Goal: Task Accomplishment & Management: Manage account settings

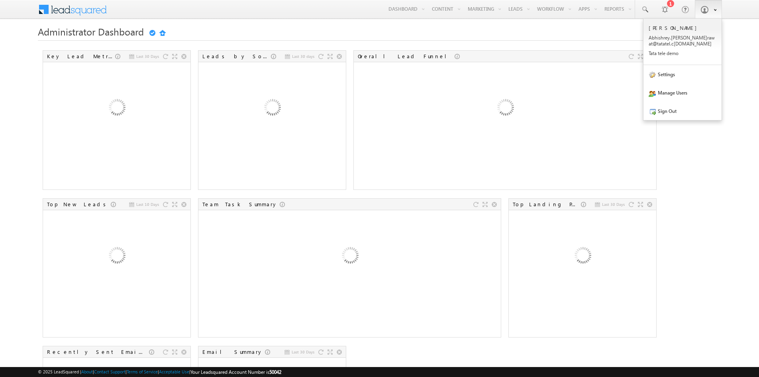
click at [702, 12] on span at bounding box center [705, 10] width 8 height 8
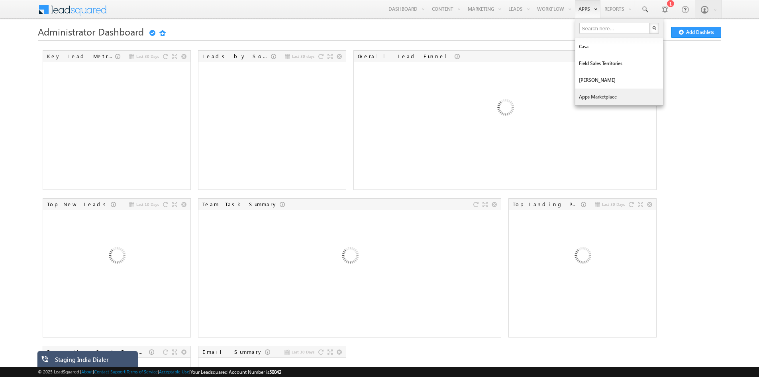
click at [602, 95] on link "Apps Marketplace" at bounding box center [620, 96] width 88 height 17
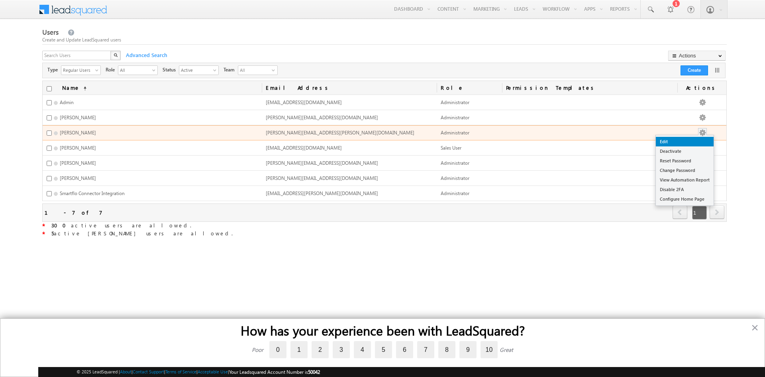
click at [696, 140] on link "Edit" at bounding box center [685, 142] width 58 height 10
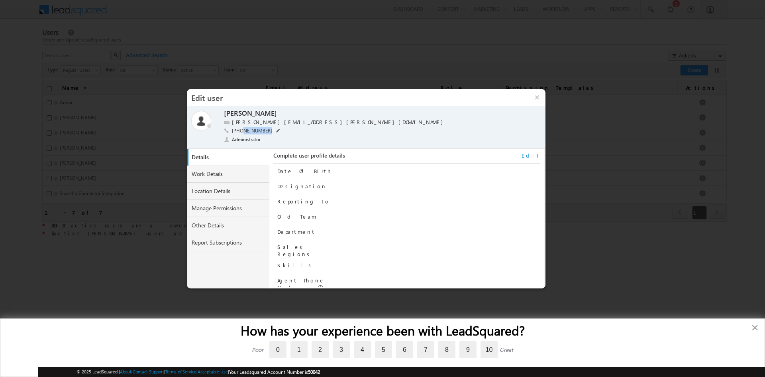
drag, startPoint x: 242, startPoint y: 131, endPoint x: 268, endPoint y: 131, distance: 25.5
click at [268, 131] on span "[PHONE_NUMBER]" at bounding box center [252, 131] width 40 height 8
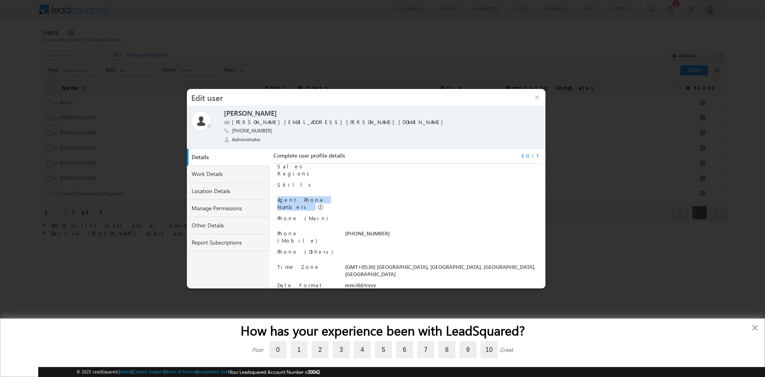
drag, startPoint x: 278, startPoint y: 195, endPoint x: 343, endPoint y: 197, distance: 64.6
click at [343, 197] on div "Agent Phone Numbers" at bounding box center [408, 203] width 263 height 14
drag, startPoint x: 274, startPoint y: 215, endPoint x: 313, endPoint y: 215, distance: 39.5
click at [313, 215] on div "Complete user profile details Date Of Birth Designation Reporting to Old Team D…" at bounding box center [406, 219] width 275 height 140
drag, startPoint x: 276, startPoint y: 229, endPoint x: 317, endPoint y: 229, distance: 40.7
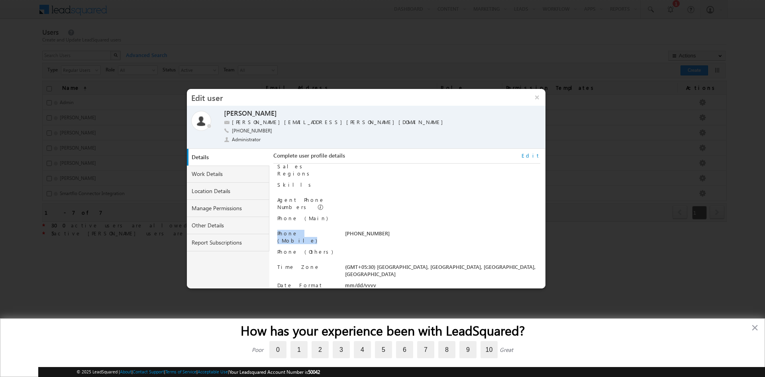
click at [317, 229] on div "Complete user profile details Edit Date Of Birth Designation Reporting to Old T…" at bounding box center [406, 219] width 267 height 135
drag, startPoint x: 276, startPoint y: 246, endPoint x: 319, endPoint y: 246, distance: 43.1
click at [319, 246] on div "Complete user profile details Edit Date Of Birth Designation Reporting to Old T…" at bounding box center [406, 219] width 267 height 135
click at [232, 229] on link "Other Details" at bounding box center [228, 225] width 83 height 17
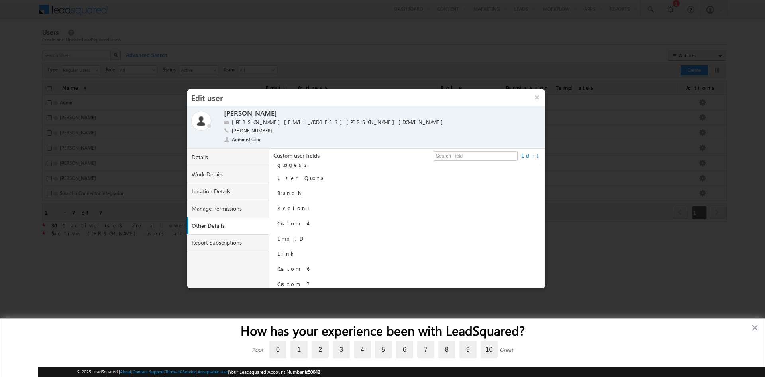
scroll to position [113, 0]
click at [537, 157] on link "Edit" at bounding box center [531, 155] width 19 height 7
click at [356, 265] on input "text" at bounding box center [426, 270] width 163 height 10
type input "0"
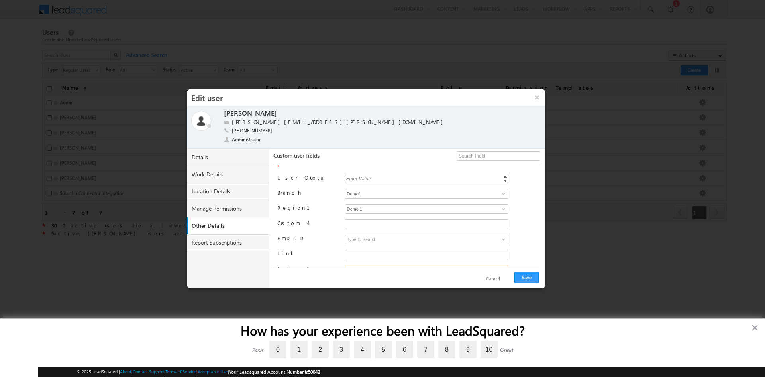
type input "98"
click at [227, 158] on link "Details" at bounding box center [228, 157] width 83 height 17
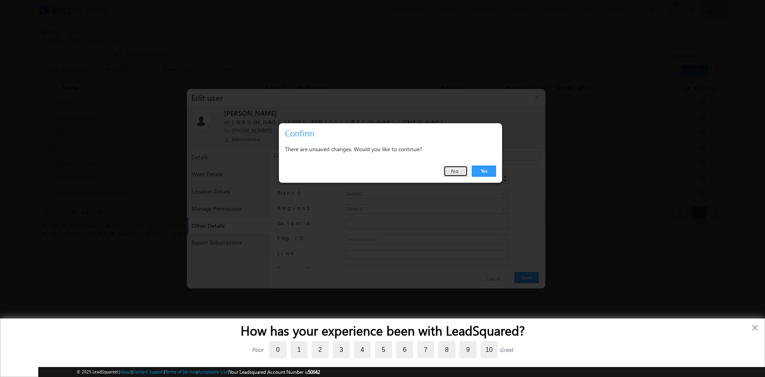
click at [461, 174] on link "No" at bounding box center [456, 170] width 24 height 11
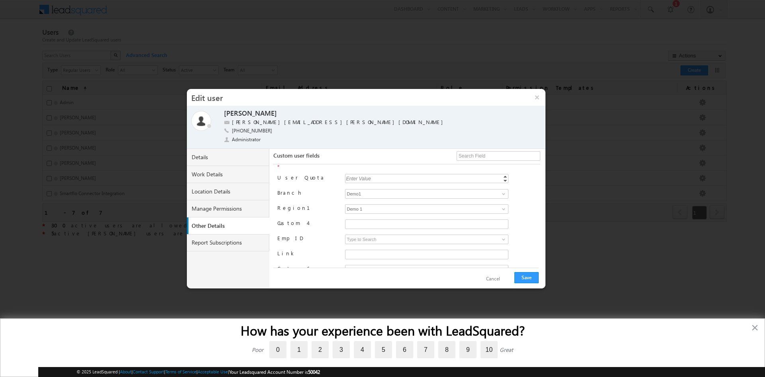
click at [502, 275] on button "Cancel" at bounding box center [493, 279] width 30 height 12
click at [220, 157] on link "Details" at bounding box center [228, 157] width 83 height 17
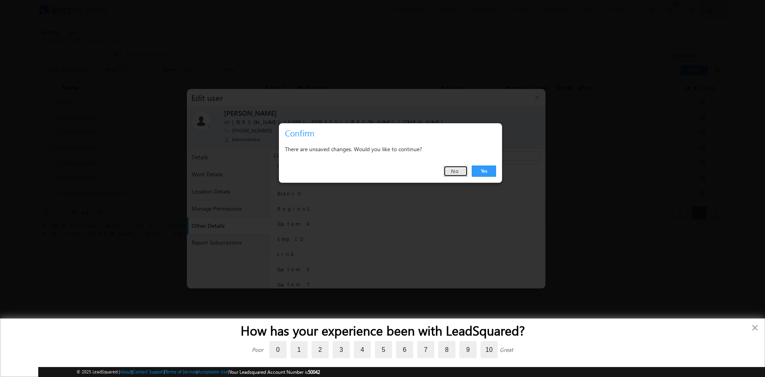
click at [460, 172] on link "No" at bounding box center [456, 170] width 24 height 11
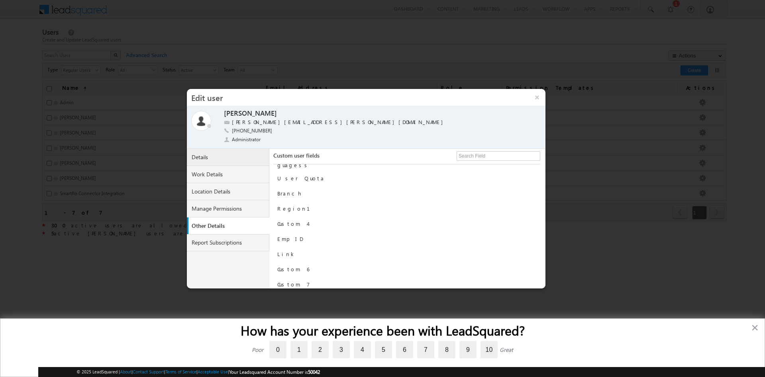
click at [230, 162] on link "Details" at bounding box center [228, 157] width 83 height 17
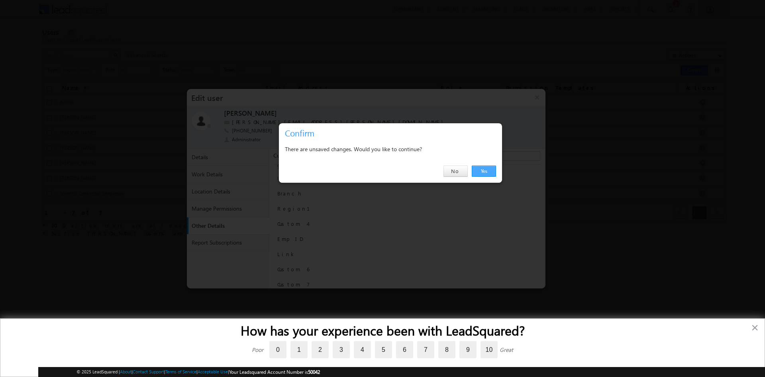
click at [475, 170] on link "Yes" at bounding box center [484, 170] width 24 height 11
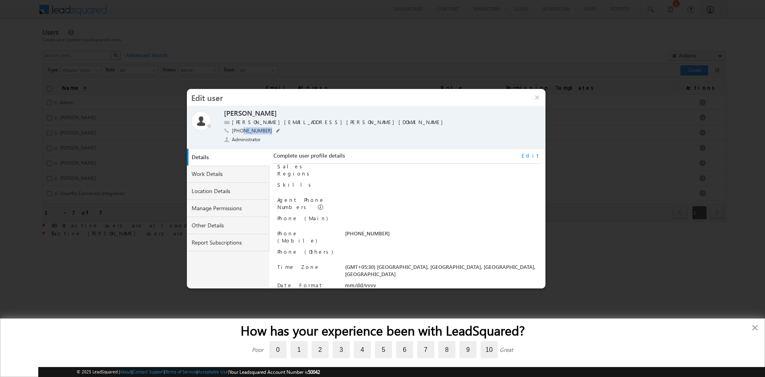
drag, startPoint x: 243, startPoint y: 131, endPoint x: 270, endPoint y: 132, distance: 26.7
click at [270, 132] on div "[PHONE_NUMBER] [PHONE_NUMBER]" at bounding box center [369, 131] width 290 height 9
click at [540, 157] on link "Edit" at bounding box center [531, 155] width 19 height 7
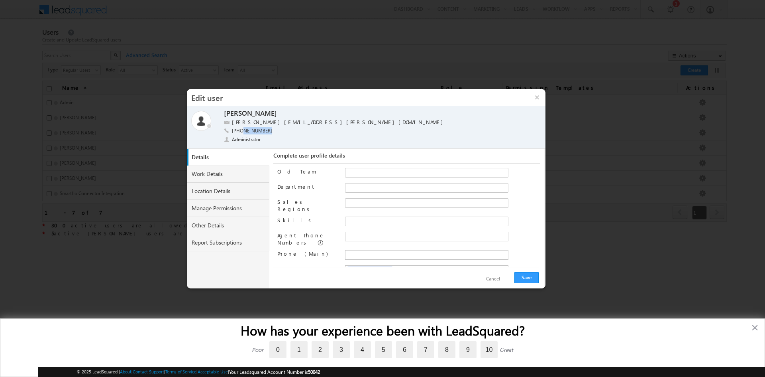
scroll to position [102, 0]
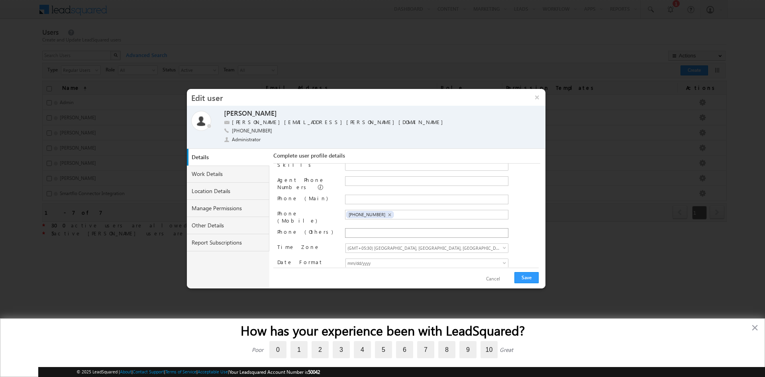
click at [375, 229] on li at bounding box center [380, 232] width 69 height 7
type input "[PHONE_NUMBER]"
click at [523, 282] on button "Save" at bounding box center [527, 277] width 24 height 11
click at [537, 101] on button "×" at bounding box center [537, 97] width 17 height 17
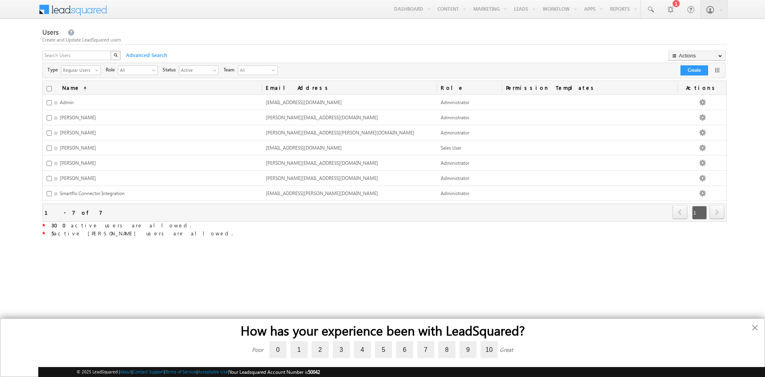
click at [537, 34] on div "Users Create and Update LeadSquared users" at bounding box center [384, 36] width 685 height 17
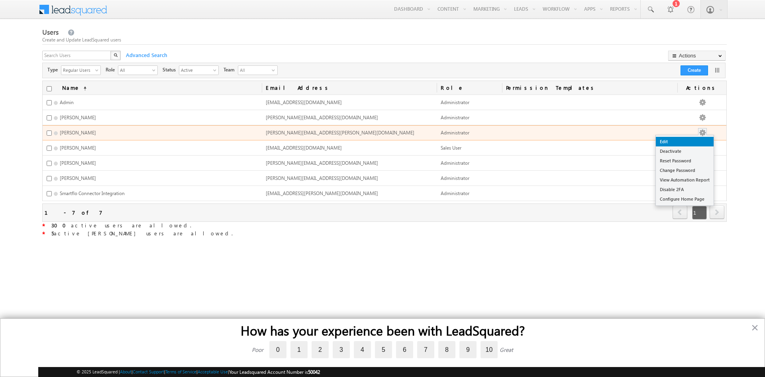
click at [691, 142] on link "Edit" at bounding box center [685, 142] width 58 height 10
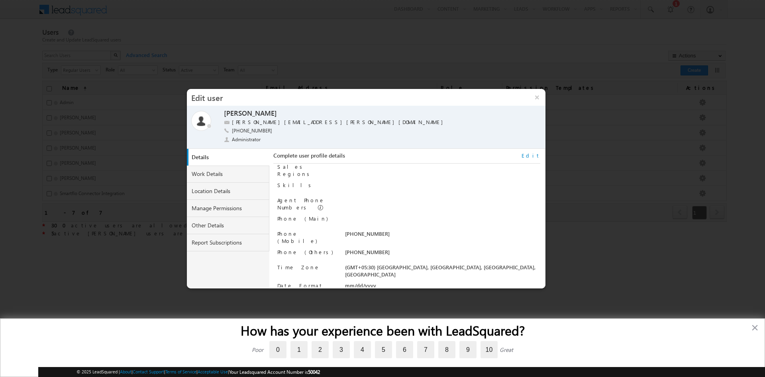
scroll to position [81, 0]
click at [219, 221] on link "Other Details" at bounding box center [228, 225] width 83 height 17
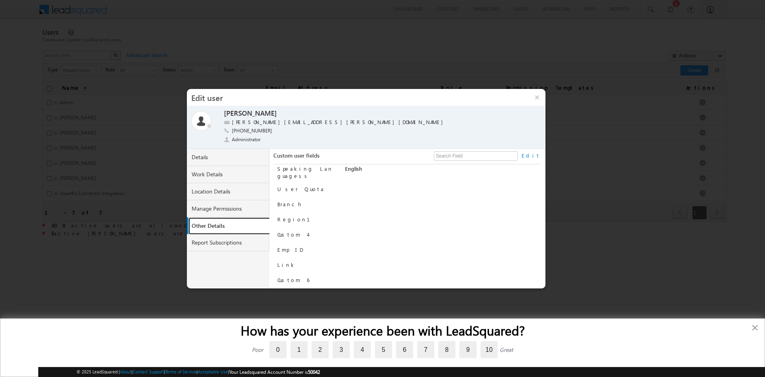
scroll to position [153, 0]
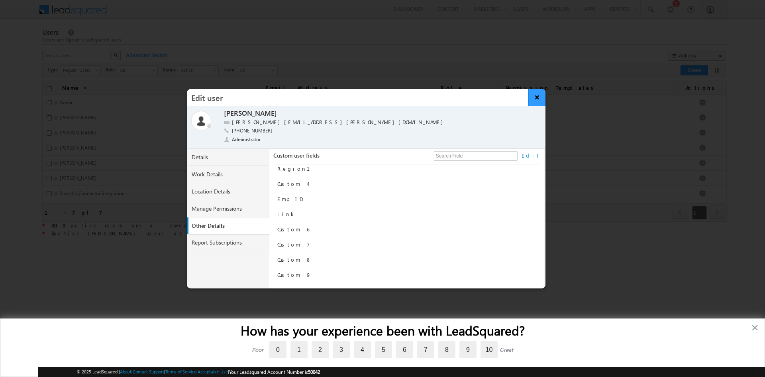
click at [536, 97] on button "×" at bounding box center [537, 97] width 17 height 17
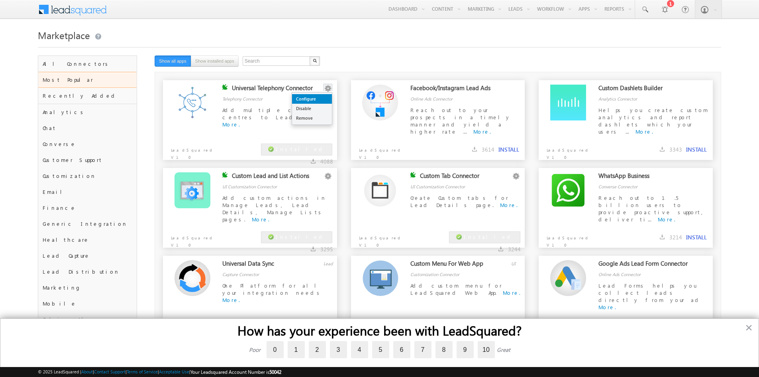
click at [320, 97] on link "Configure" at bounding box center [312, 99] width 40 height 10
